Goal: Book appointment/travel/reservation

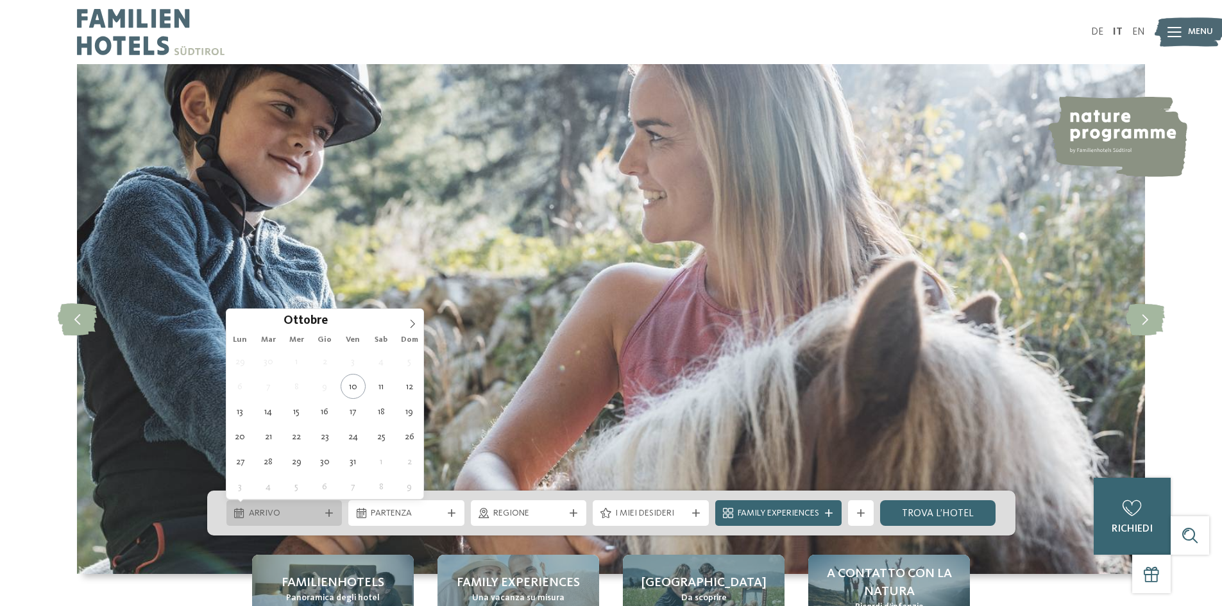
click at [307, 513] on span "Arrivo" at bounding box center [284, 514] width 71 height 13
click at [409, 315] on span at bounding box center [413, 320] width 22 height 22
type div "27.12.2025"
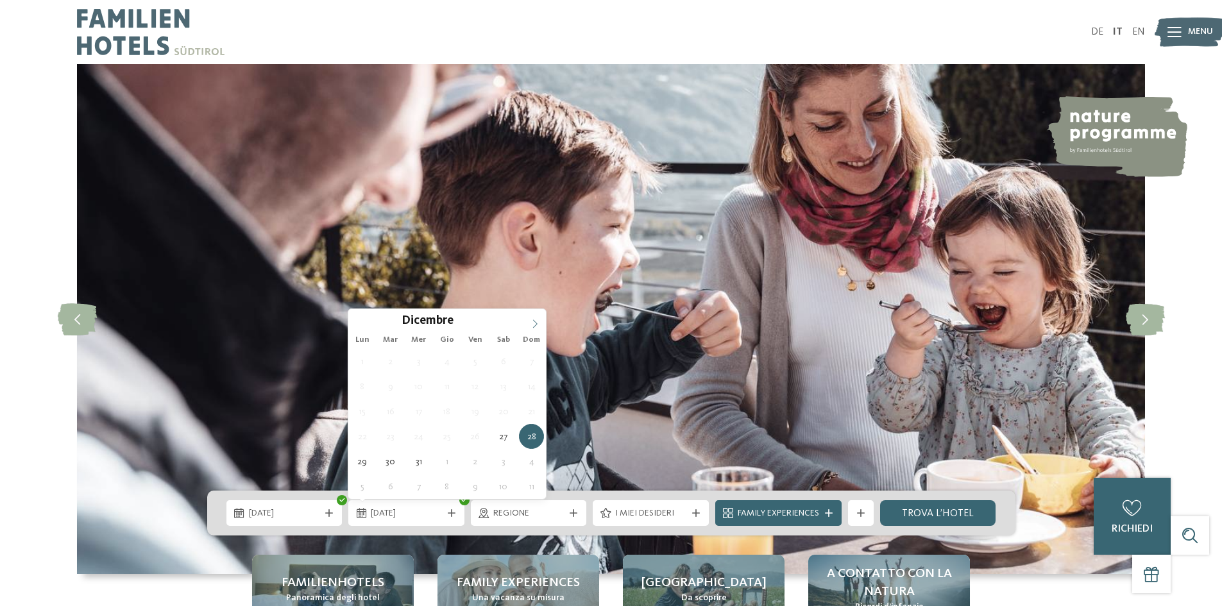
type input "****"
click at [538, 323] on icon at bounding box center [535, 324] width 9 height 9
type div "03.01.2026"
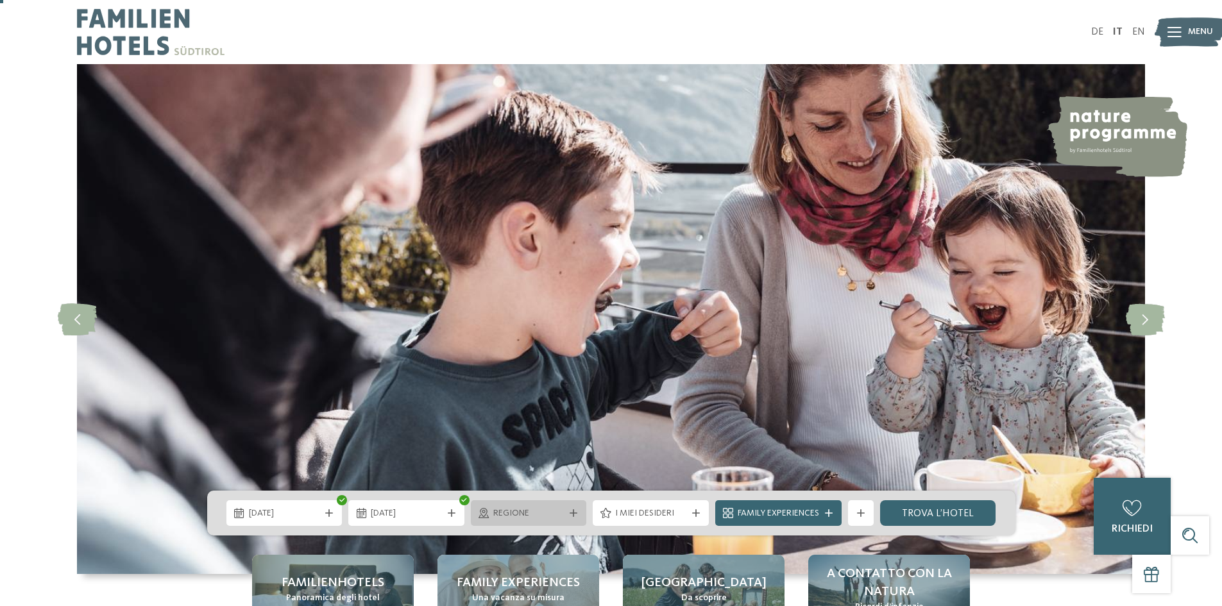
scroll to position [64, 0]
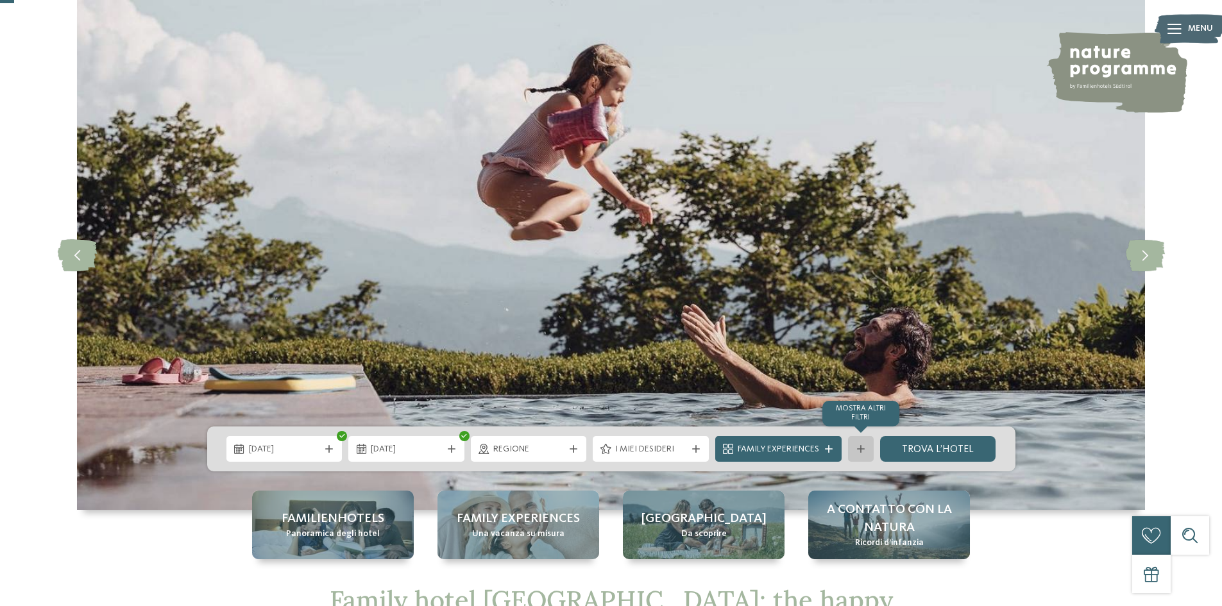
click at [854, 447] on div "mostra altri filtri" at bounding box center [861, 449] width 26 height 26
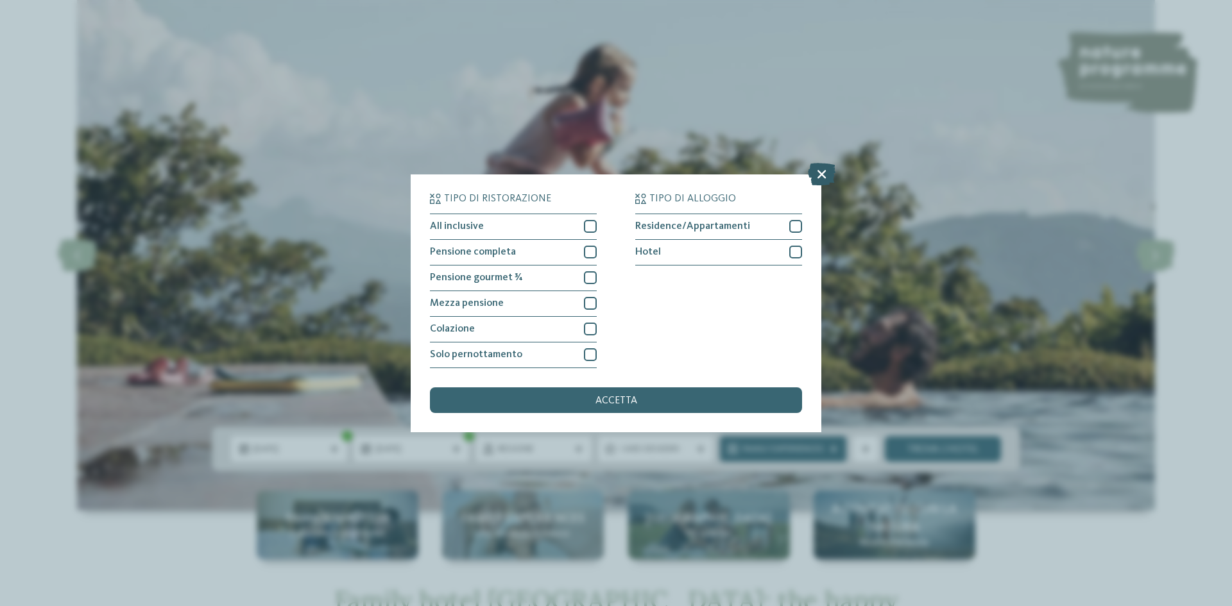
click at [821, 173] on icon at bounding box center [822, 173] width 28 height 22
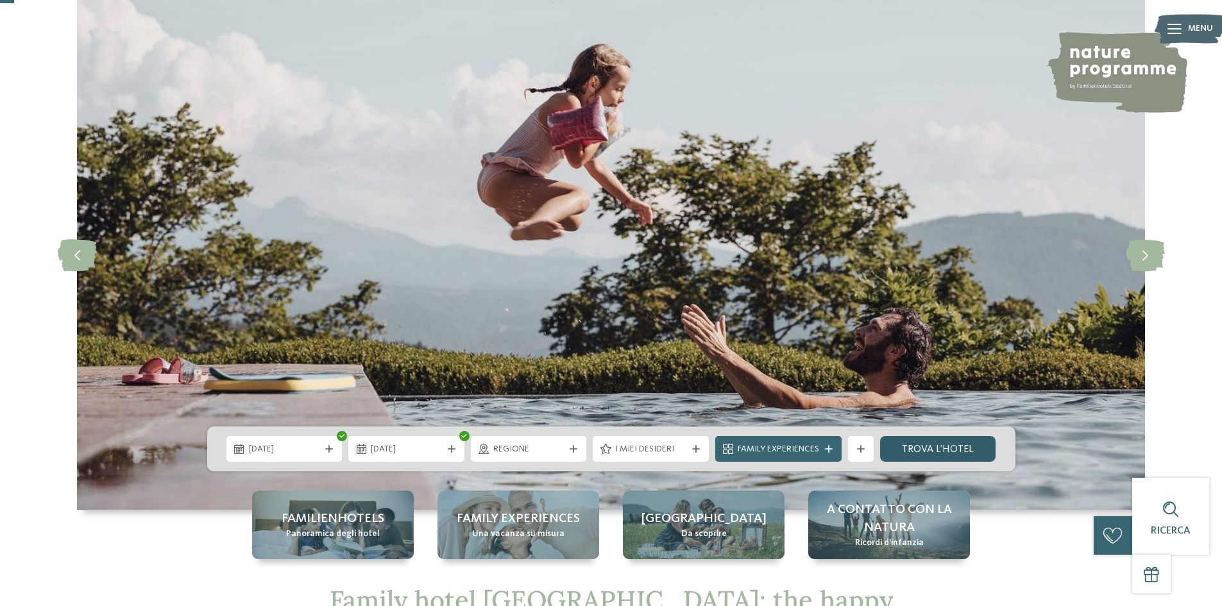
click at [918, 440] on link "trova l’hotel" at bounding box center [938, 449] width 116 height 26
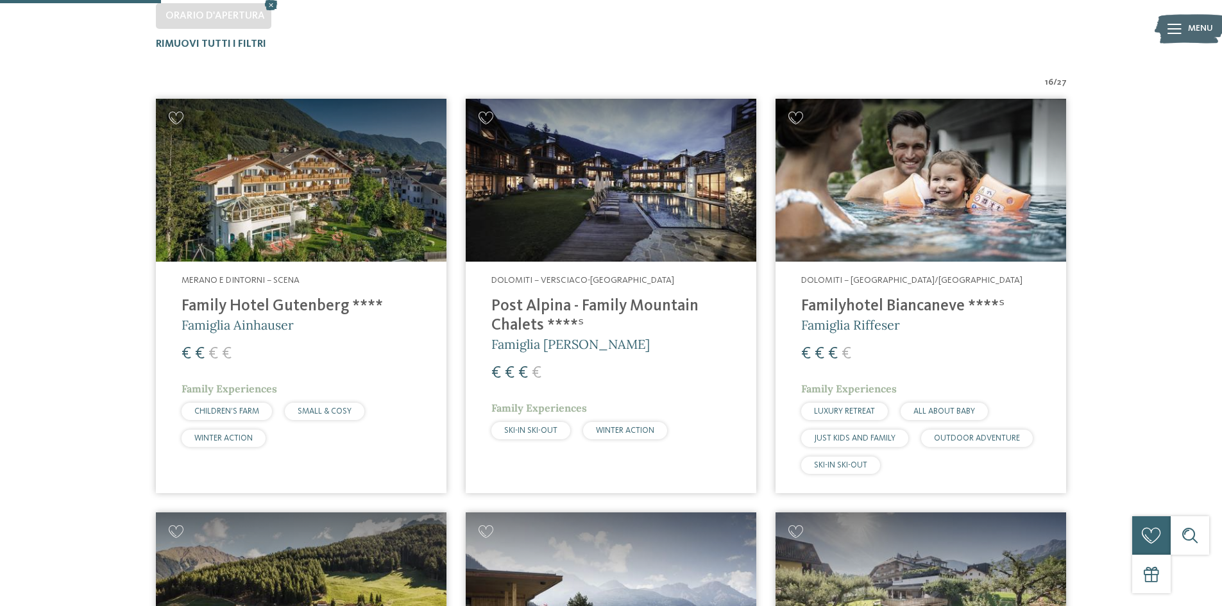
scroll to position [421, 0]
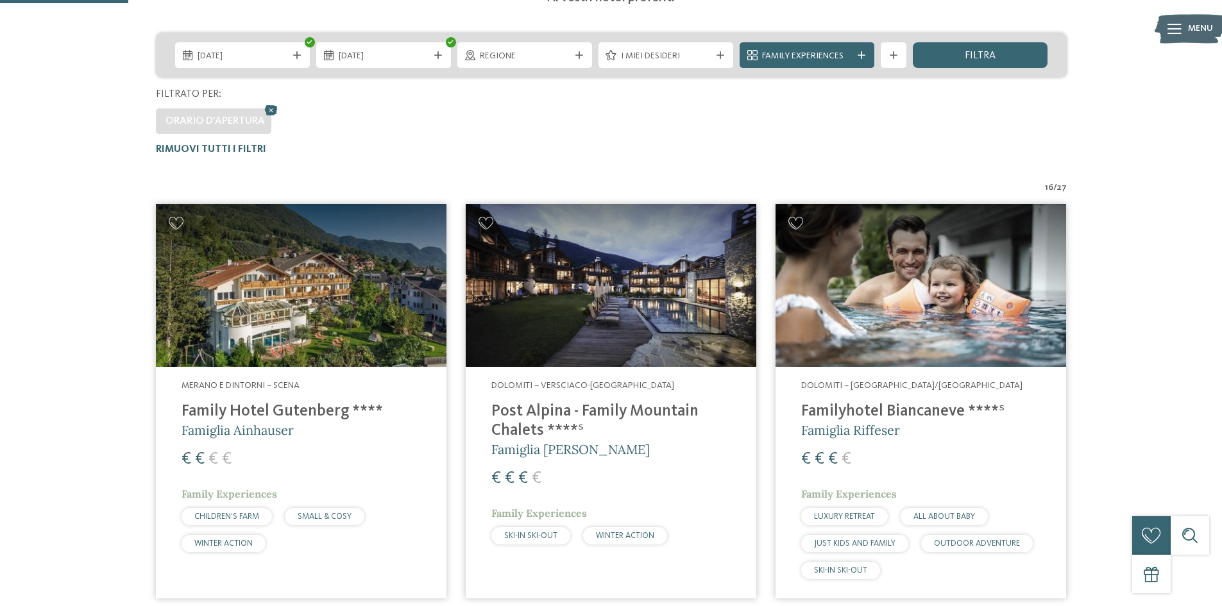
scroll to position [293, 0]
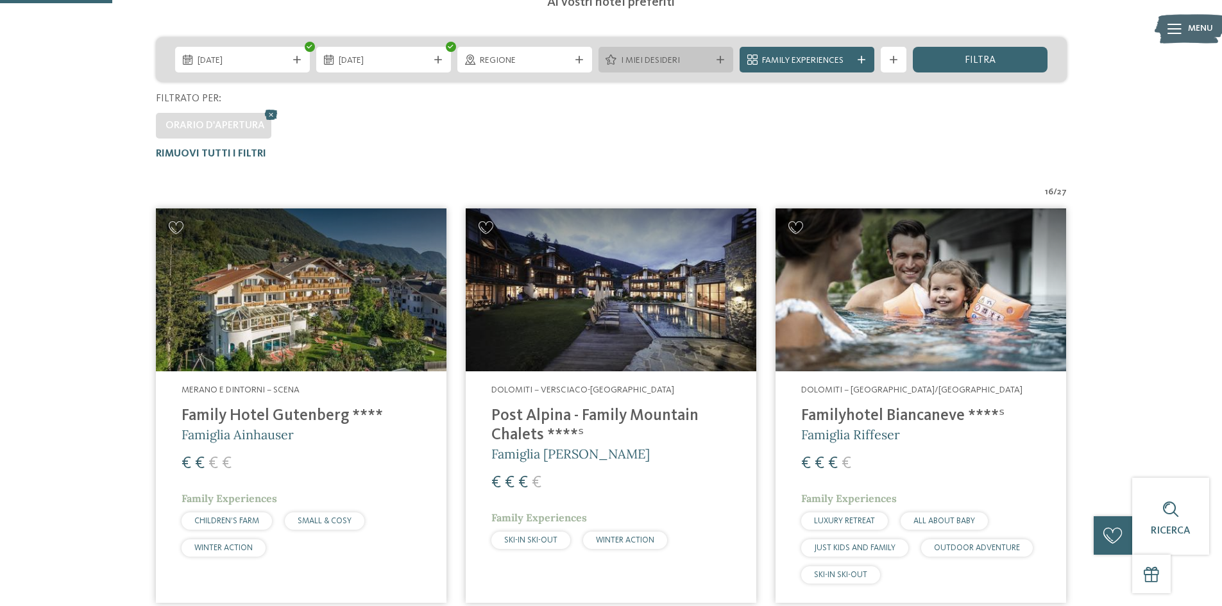
click at [686, 73] on div "I miei desideri" at bounding box center [666, 60] width 135 height 26
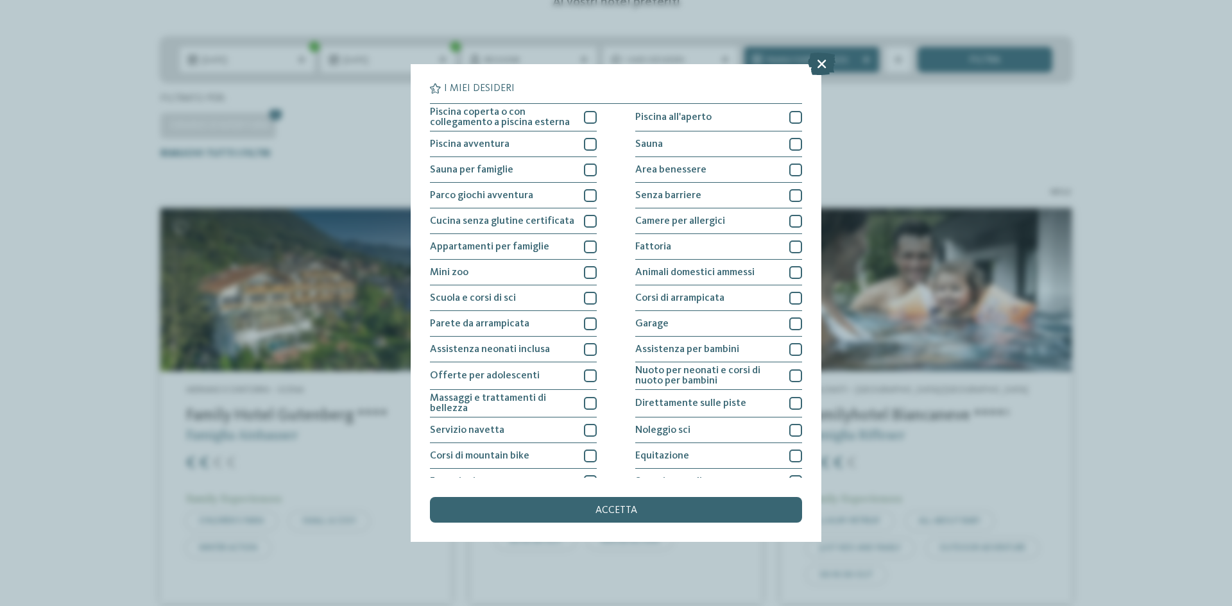
click at [821, 67] on icon at bounding box center [822, 64] width 28 height 22
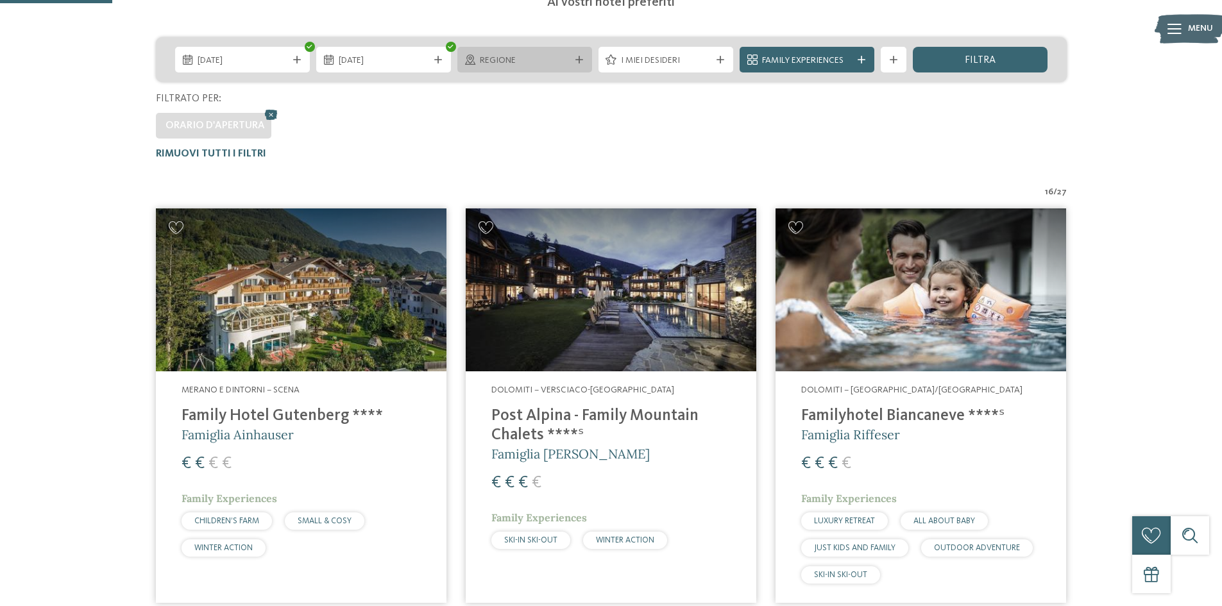
click at [563, 60] on span "Regione" at bounding box center [525, 61] width 90 height 13
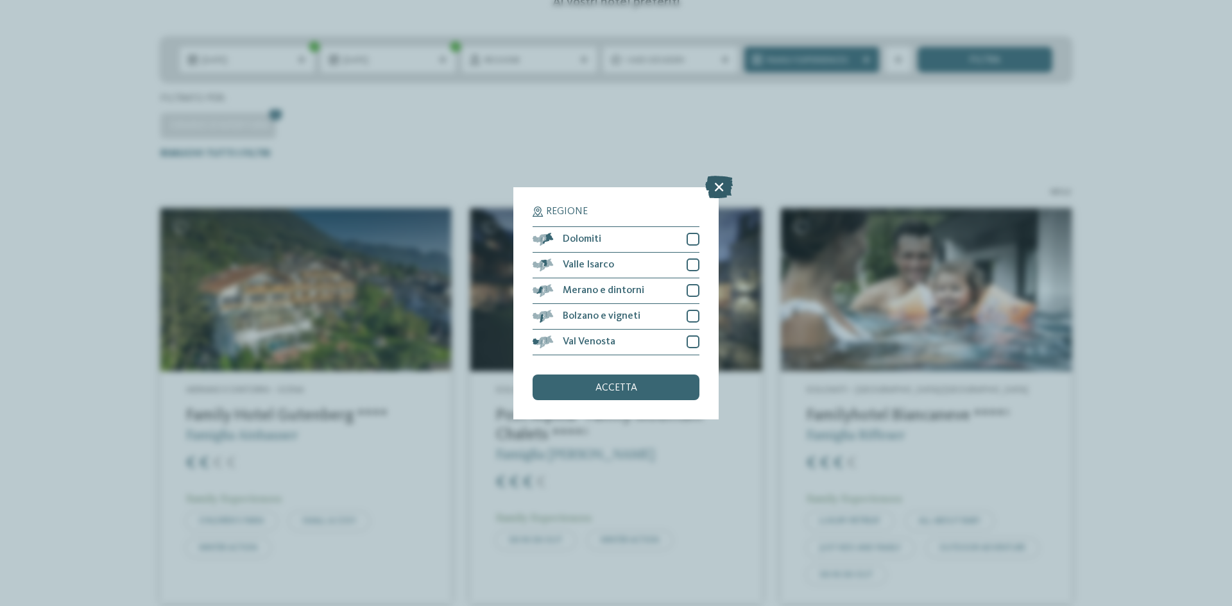
click at [718, 182] on icon at bounding box center [719, 186] width 28 height 22
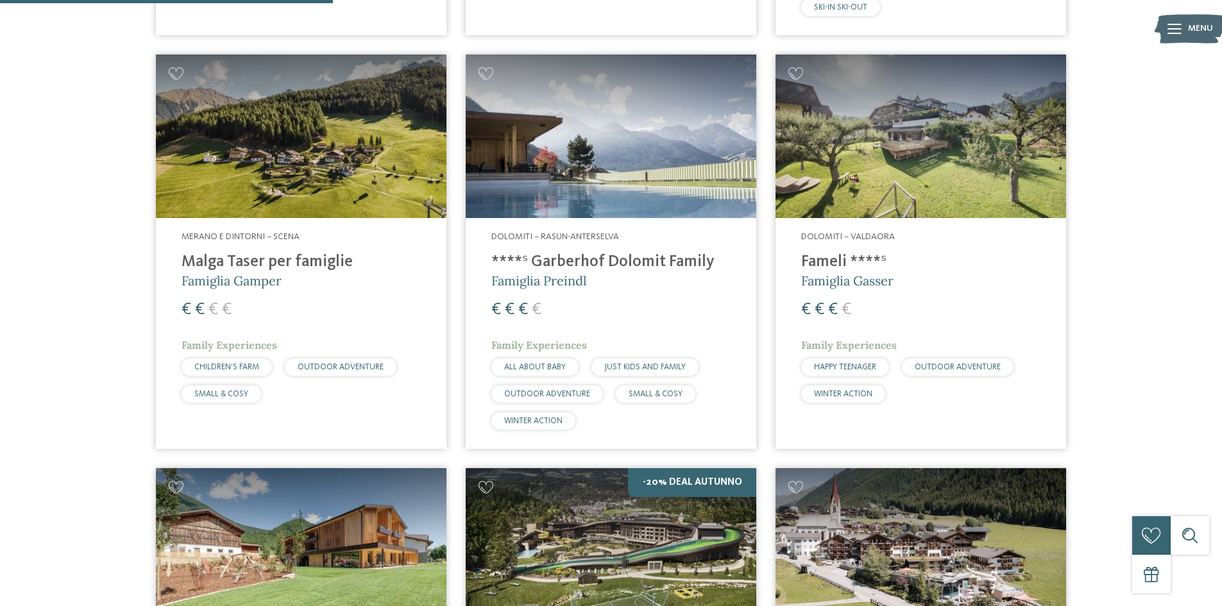
scroll to position [870, 0]
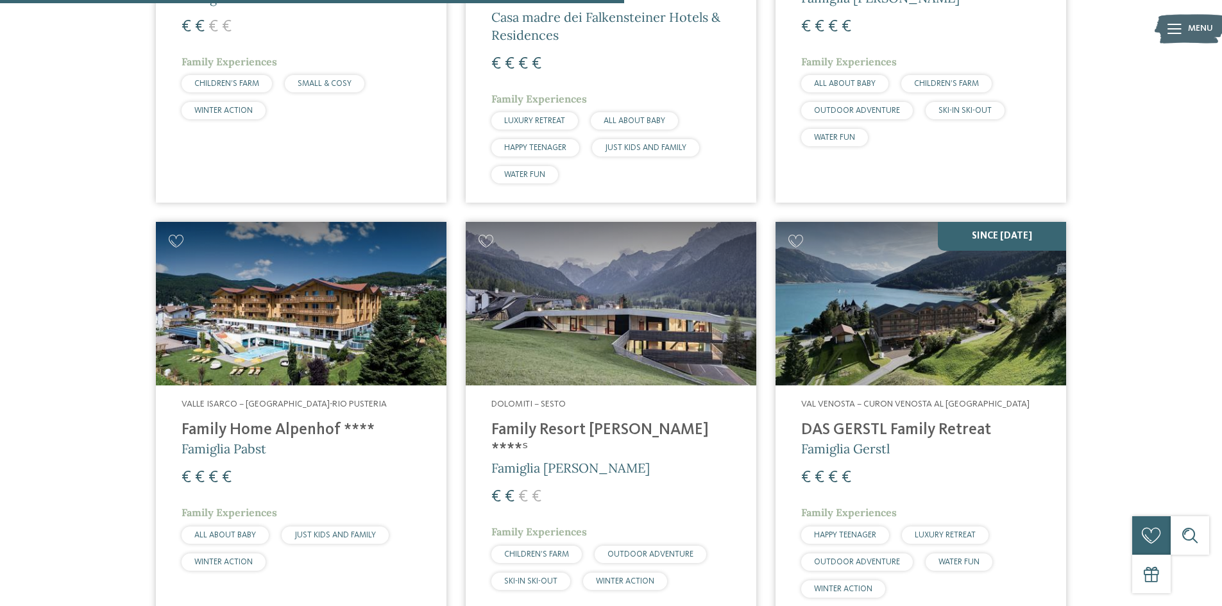
scroll to position [1640, 0]
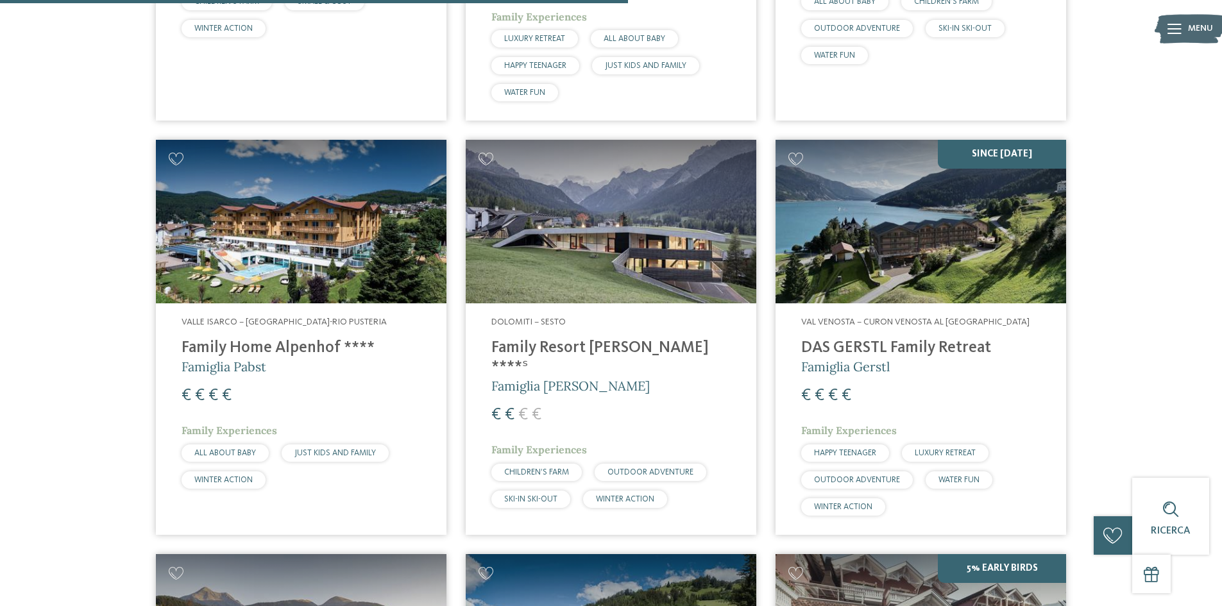
click at [513, 257] on img at bounding box center [611, 222] width 291 height 164
click at [587, 216] on img at bounding box center [611, 222] width 291 height 164
